Goal: Task Accomplishment & Management: Manage account settings

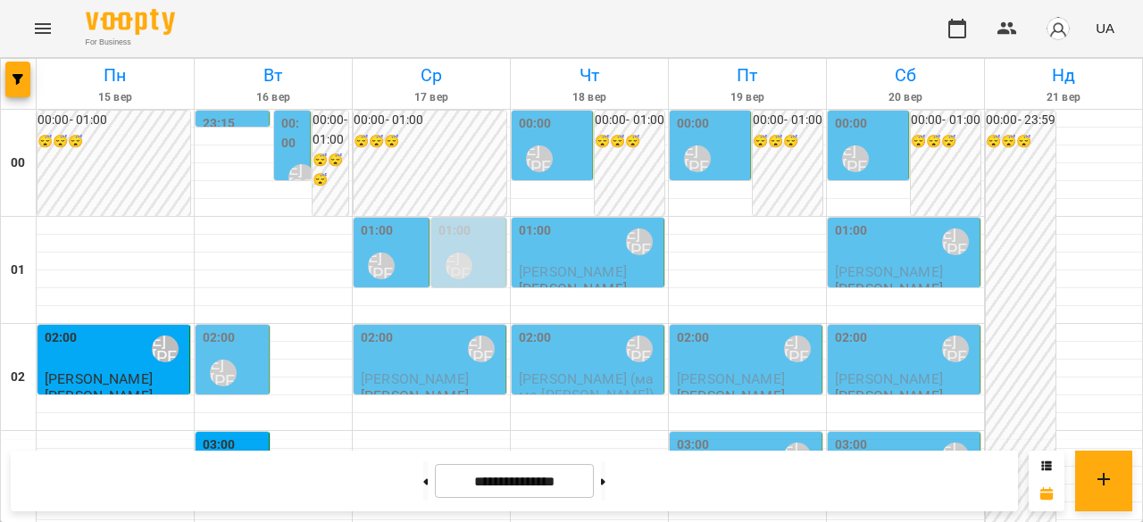
scroll to position [2238, 0]
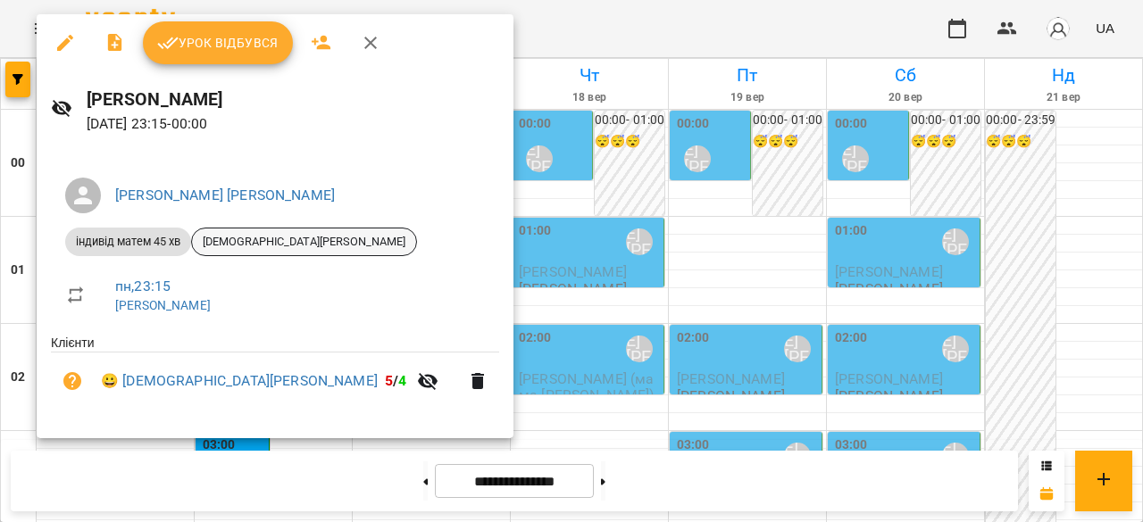
click at [247, 238] on span "[DEMOGRAPHIC_DATA][PERSON_NAME]" at bounding box center [304, 242] width 224 height 16
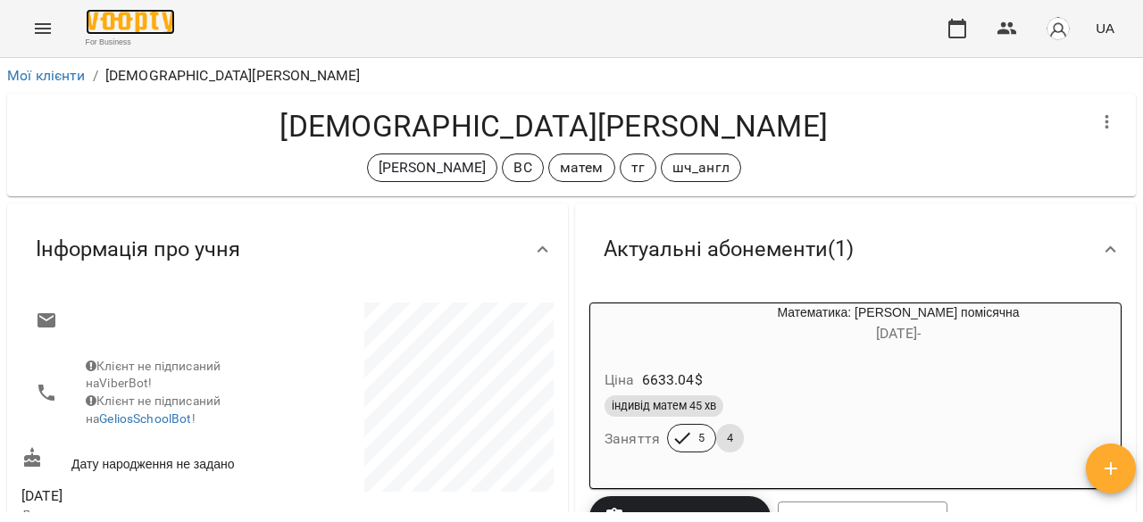
click at [126, 28] on img at bounding box center [130, 22] width 89 height 26
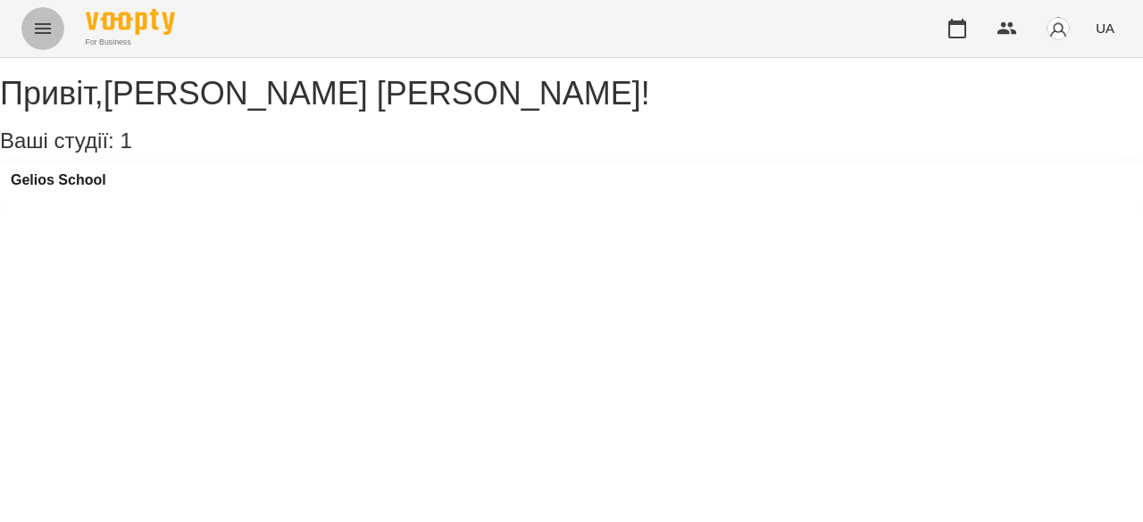
click at [55, 29] on button "Menu" at bounding box center [42, 28] width 43 height 43
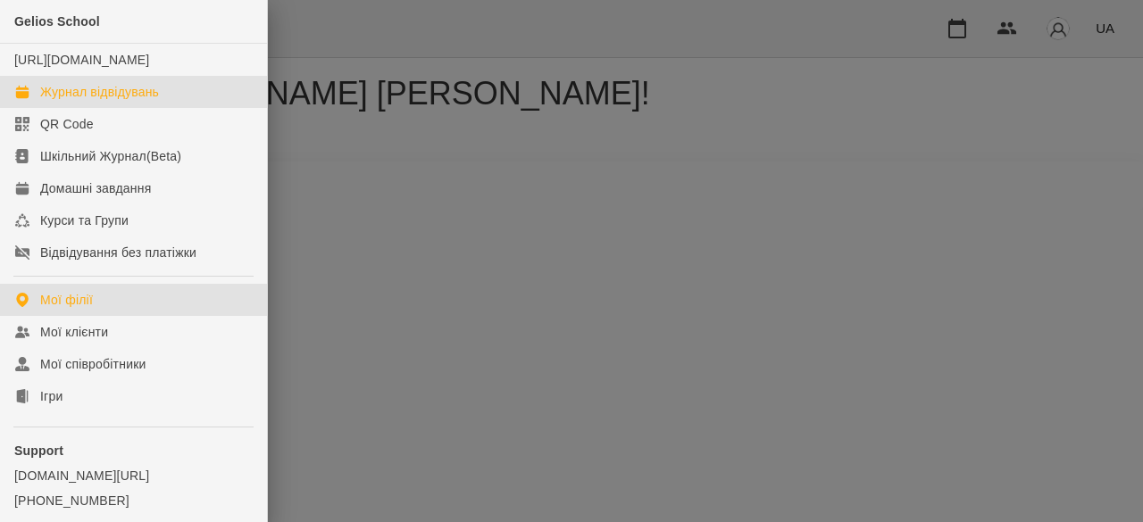
click at [102, 99] on link "Журнал відвідувань" at bounding box center [133, 92] width 267 height 32
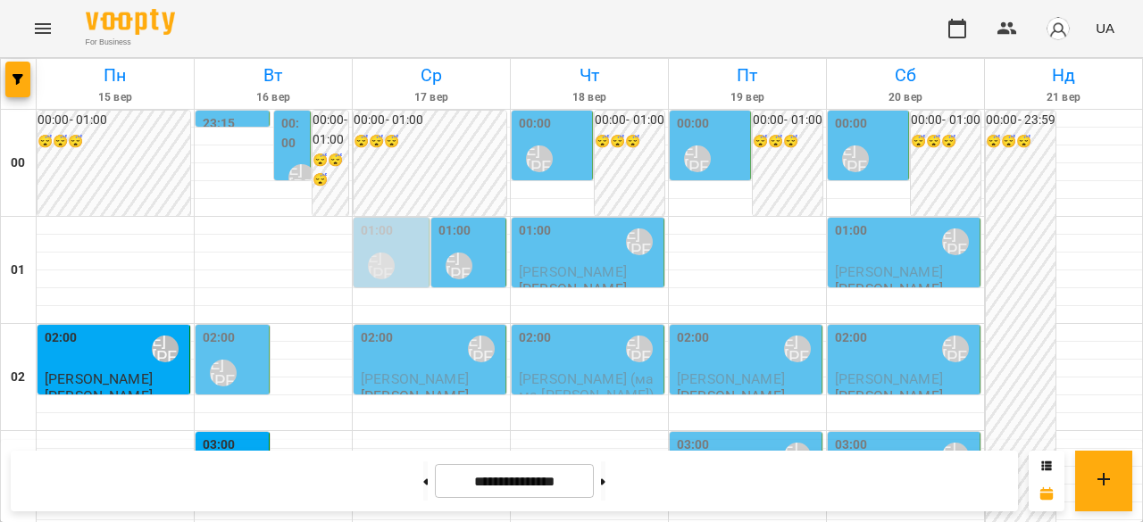
scroll to position [721, 0]
click at [292, 140] on label "00:00" at bounding box center [293, 133] width 25 height 38
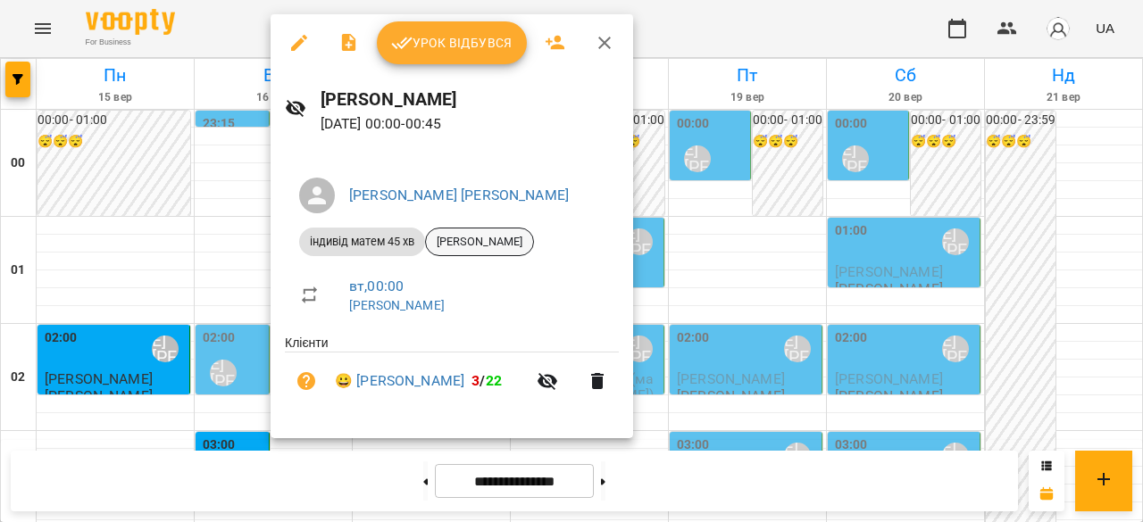
click at [486, 242] on span "[PERSON_NAME]" at bounding box center [479, 242] width 107 height 16
